Goal: Task Accomplishment & Management: Manage account settings

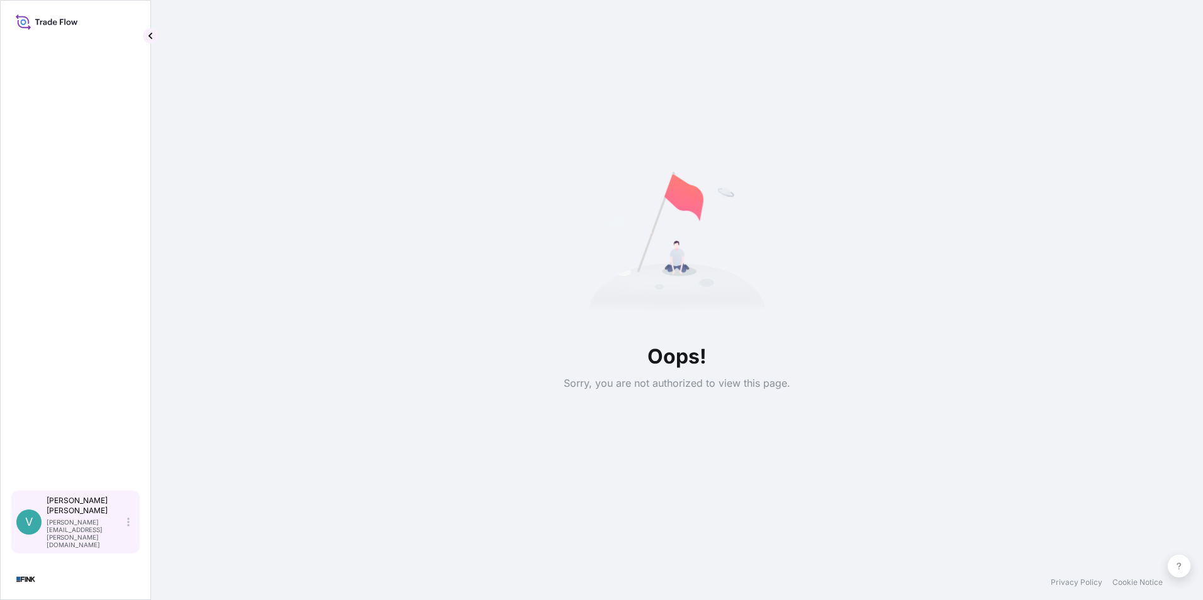
click at [125, 539] on div "Vanessa Ramos vanessa.ramos@wtwco.com" at bounding box center [91, 522] width 88 height 53
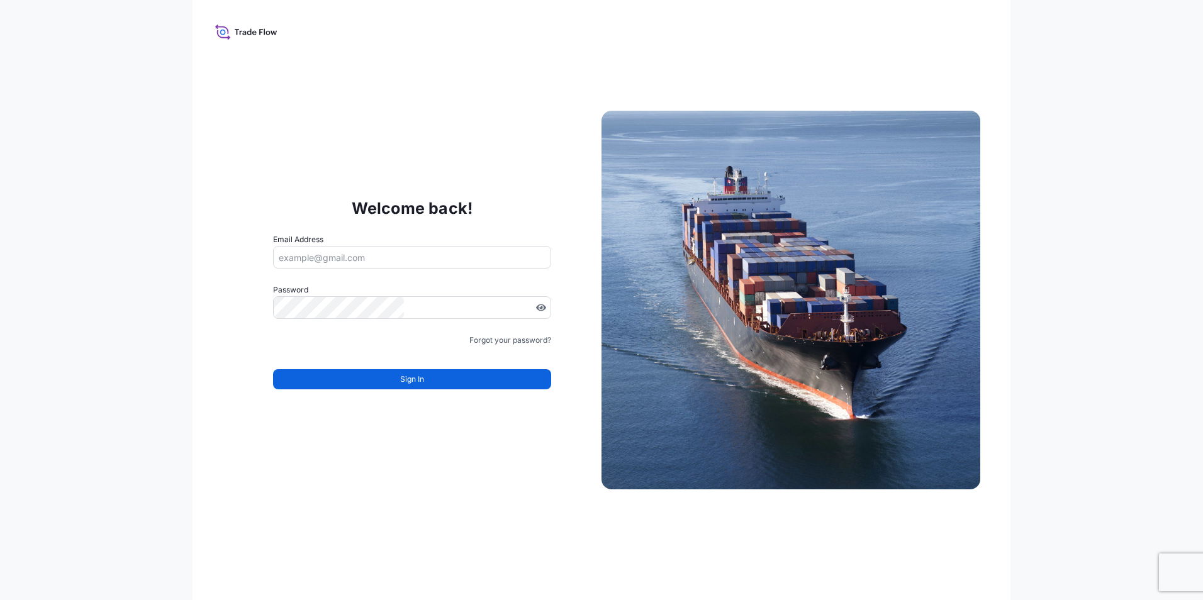
click at [459, 256] on input "Email Address" at bounding box center [412, 257] width 278 height 23
type input "Trade.flow+vr@wtwco.com"
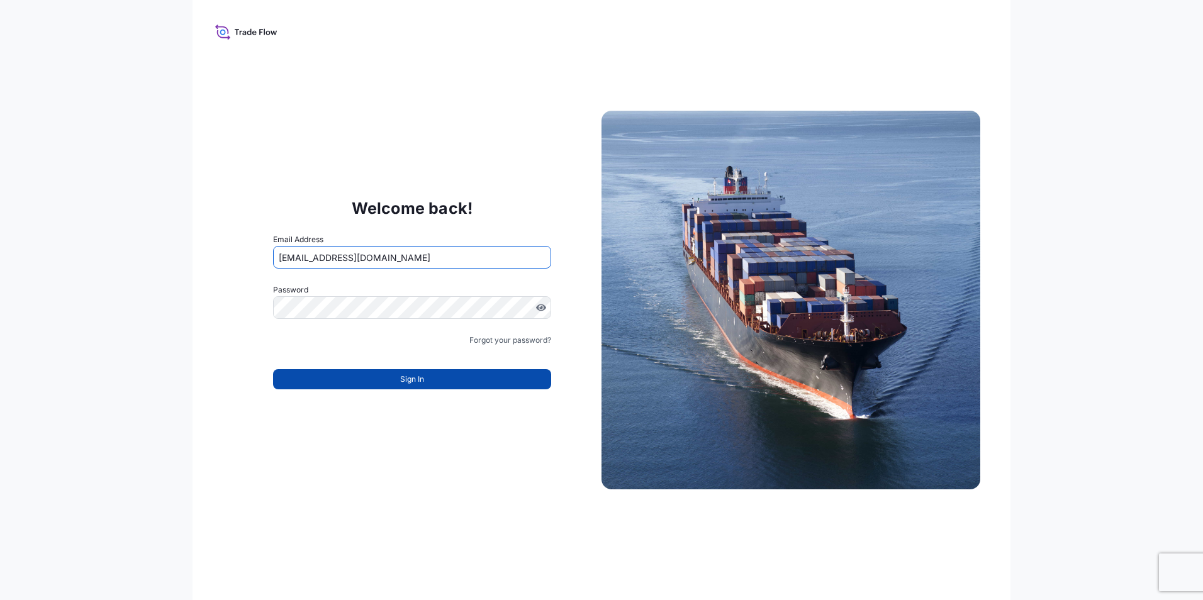
click at [368, 374] on button "Sign In" at bounding box center [412, 379] width 278 height 20
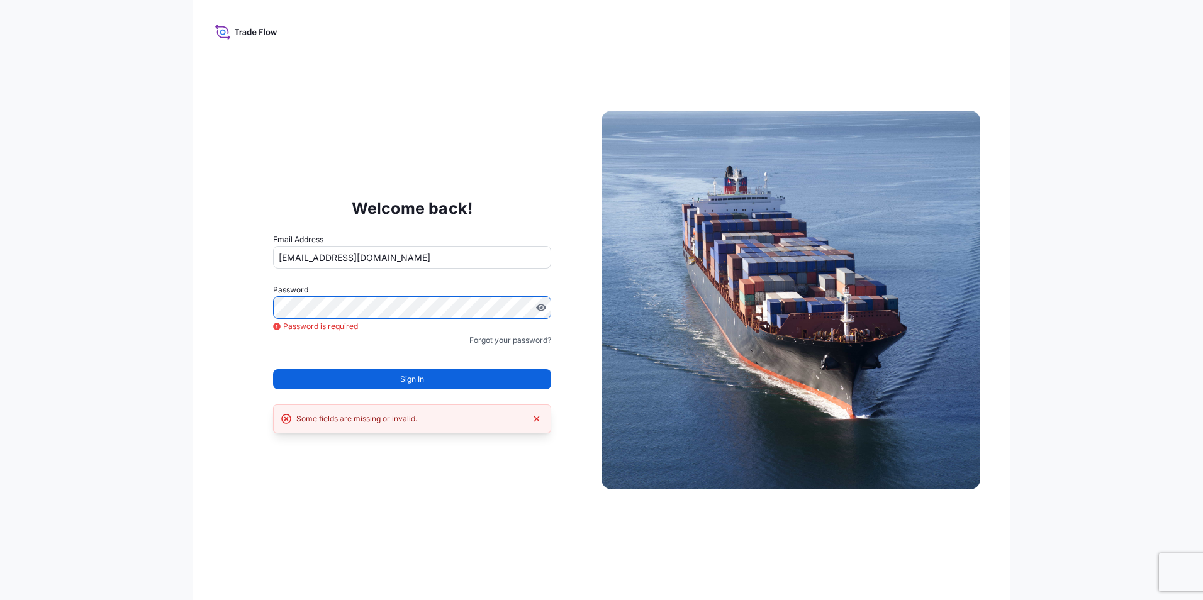
click at [344, 319] on div "Password is required Must include: Upper & lower case letters Symbols (!@#$) A …" at bounding box center [412, 307] width 278 height 23
click at [171, 298] on div "Welcome back! Email Address Trade.flow+vr@wtwco.com Password Must include: Uppe…" at bounding box center [601, 300] width 1203 height 600
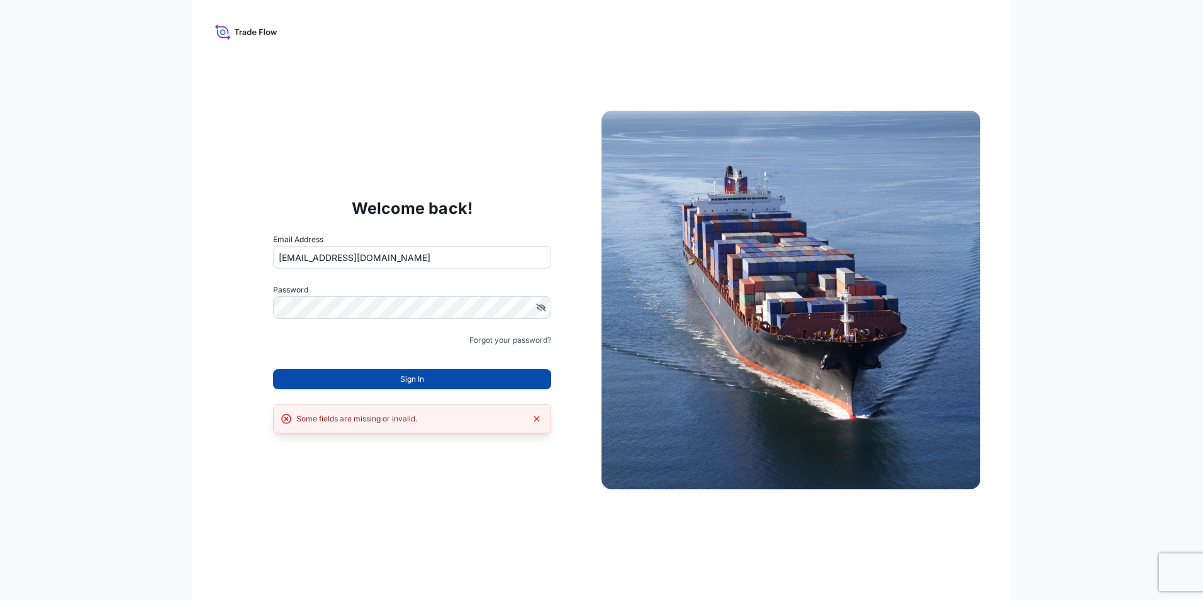
click at [429, 383] on button "Sign In" at bounding box center [412, 379] width 278 height 20
